Goal: Task Accomplishment & Management: Manage account settings

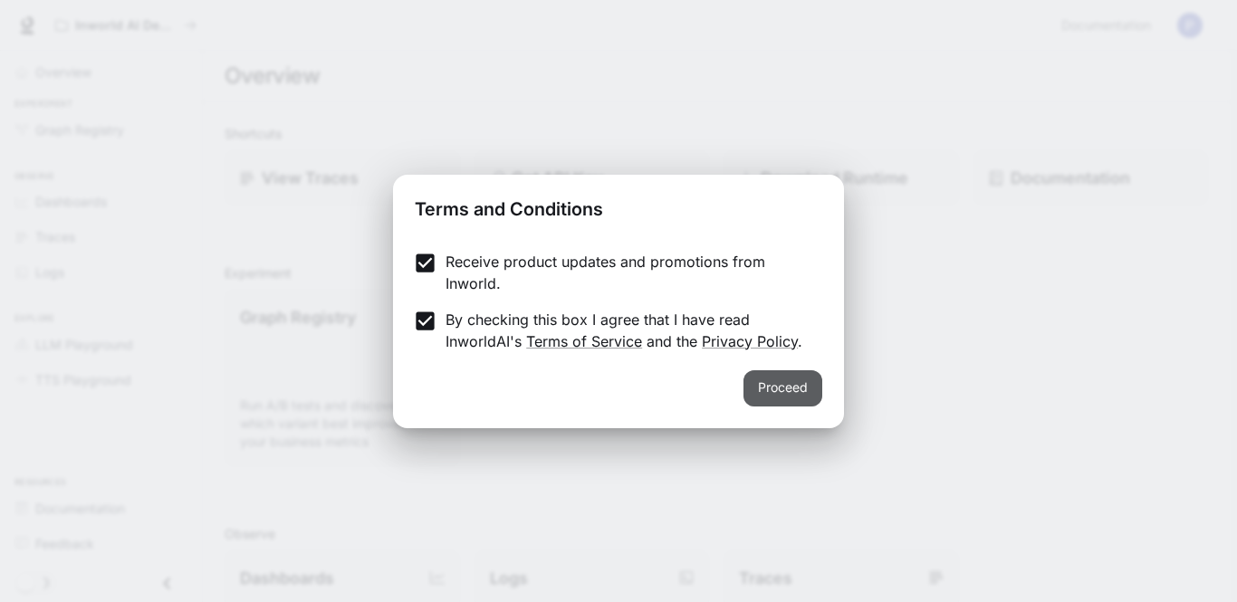
click at [771, 388] on button "Proceed" at bounding box center [782, 388] width 79 height 36
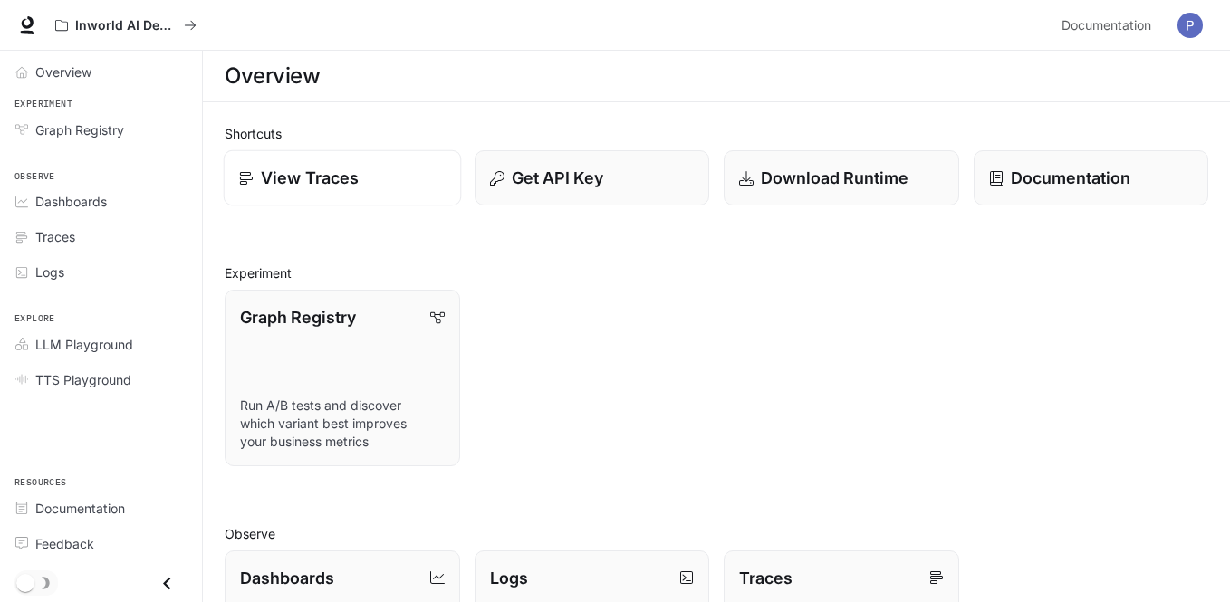
click at [313, 170] on p "View Traces" at bounding box center [310, 178] width 98 height 24
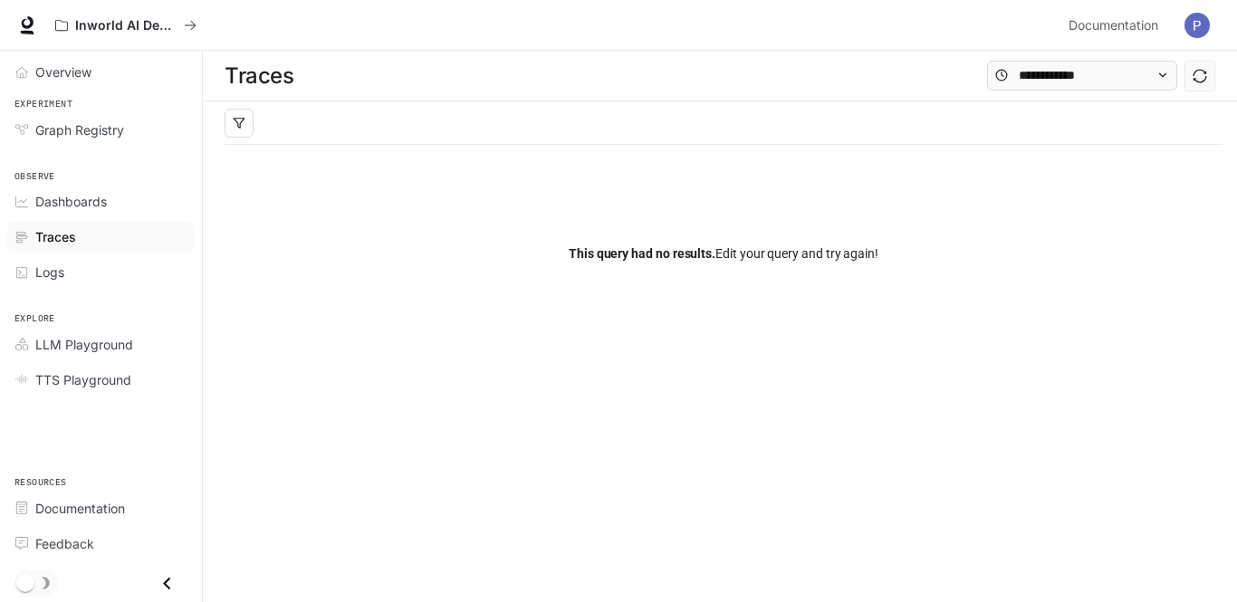
click at [1202, 23] on img "button" at bounding box center [1196, 25] width 25 height 25
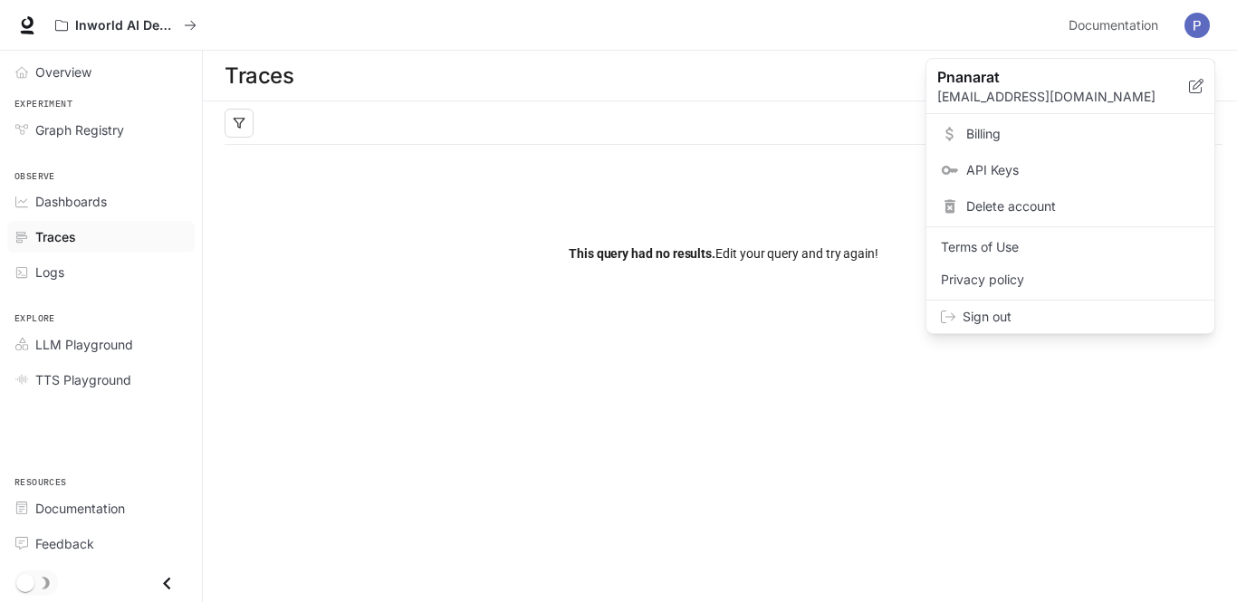
click at [1038, 312] on span "Sign out" at bounding box center [1081, 317] width 237 height 18
